Goal: Communication & Community: Answer question/provide support

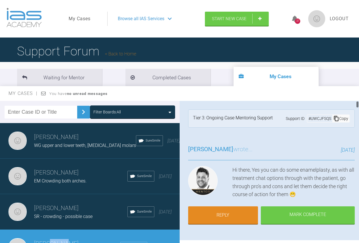
scroll to position [23, 0]
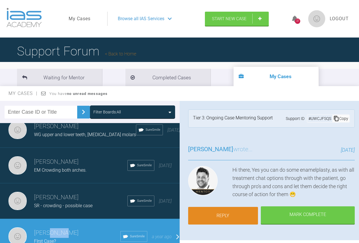
click at [235, 217] on link "Reply" at bounding box center [223, 216] width 70 height 18
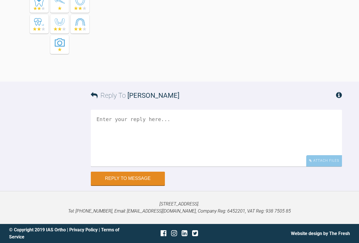
scroll to position [9876, 0]
click at [289, 199] on div "[STREET_ADDRESS]. Tel: [PHONE_NUMBER], Email: [EMAIL_ADDRESS][DOMAIN_NAME], Com…" at bounding box center [179, 207] width 359 height 33
click at [321, 162] on div "Attach Files" at bounding box center [324, 160] width 36 height 11
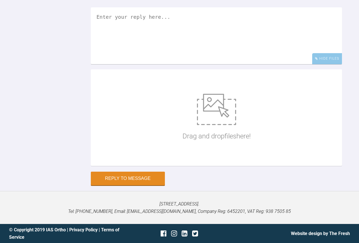
scroll to position [9962, 0]
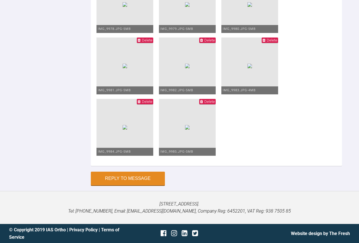
scroll to position [2, 0]
drag, startPoint x: 161, startPoint y: 77, endPoint x: 179, endPoint y: 89, distance: 22.0
type textarea "Hi [PERSON_NAME], Final aligner has been in place for 2 weeks now, and patient …"
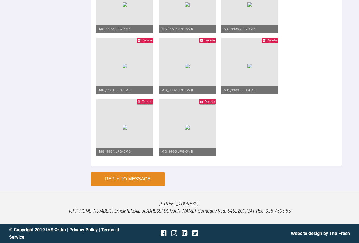
click at [133, 186] on button "Reply to Message" at bounding box center [128, 179] width 74 height 14
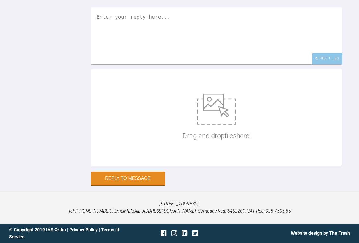
scroll to position [9909, 0]
